Goal: Find specific page/section: Find specific page/section

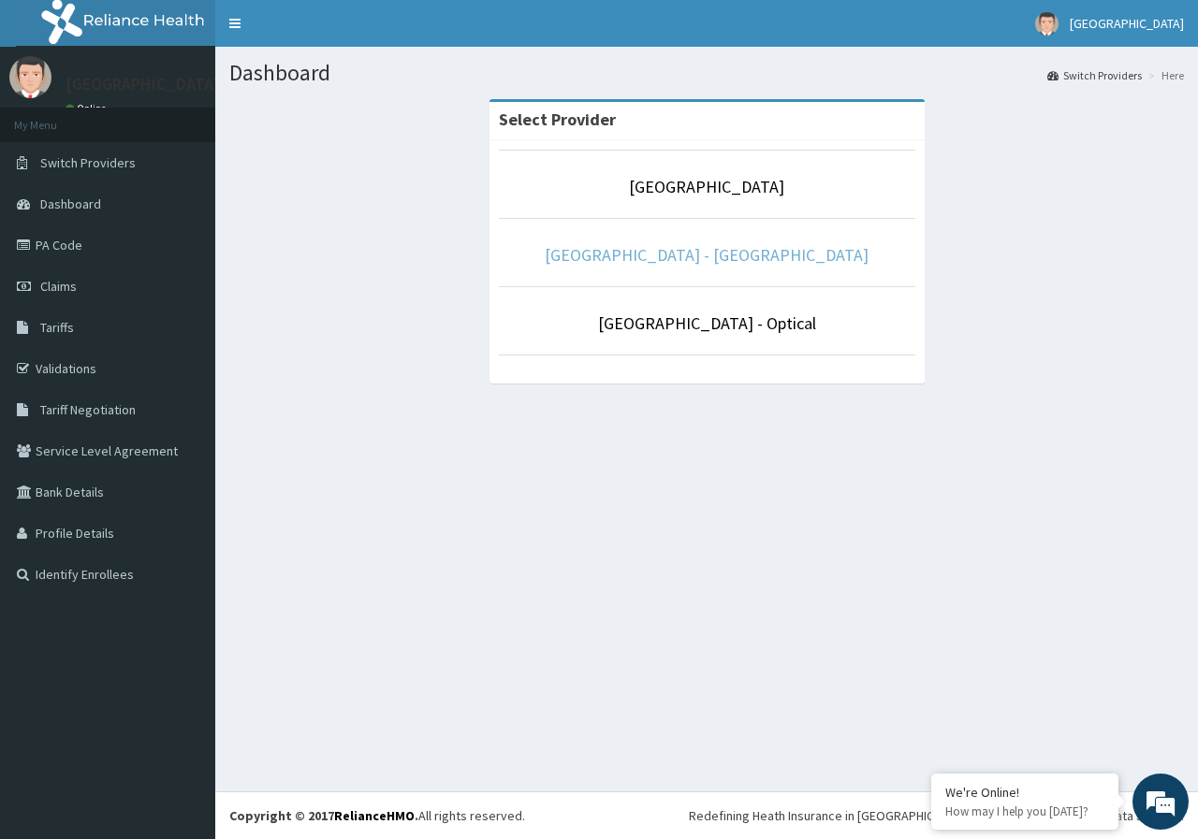
click at [720, 253] on link "[GEOGRAPHIC_DATA] - [GEOGRAPHIC_DATA]" at bounding box center [707, 255] width 324 height 22
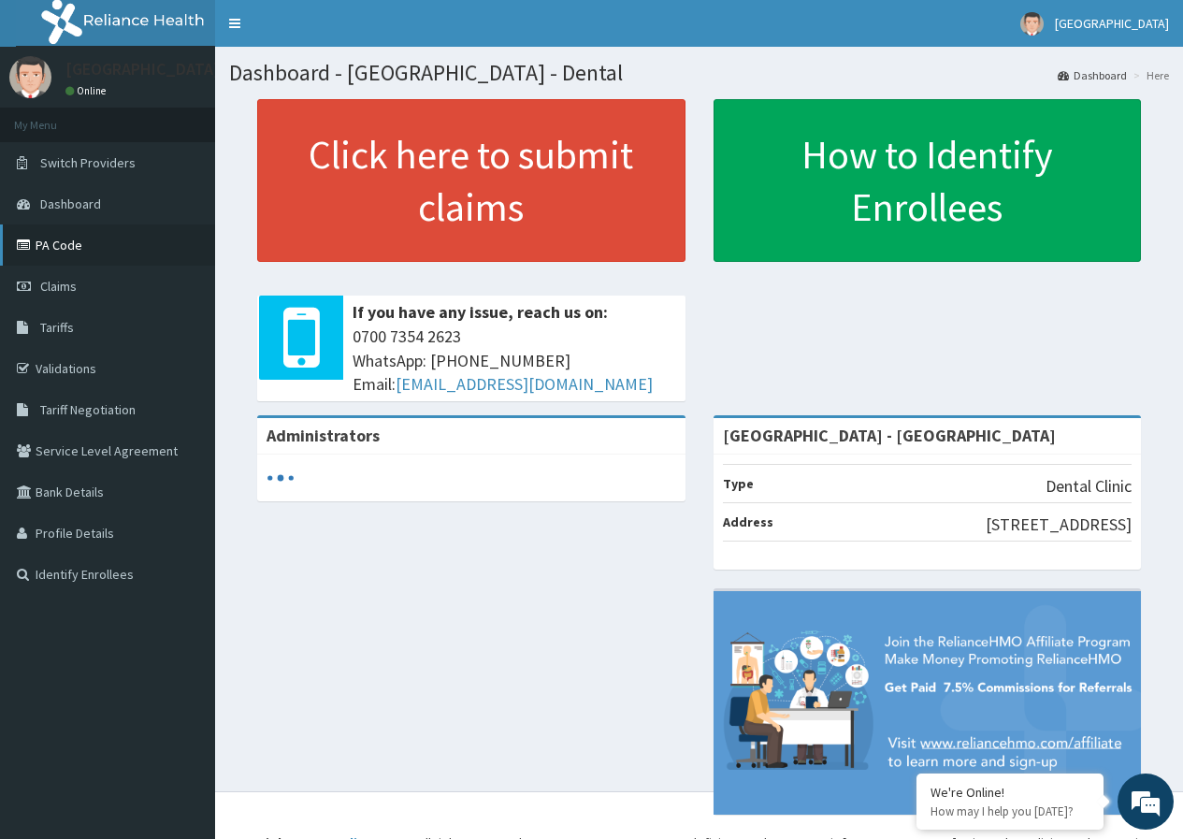
click at [70, 236] on link "PA Code" at bounding box center [107, 245] width 215 height 41
